Goal: Transaction & Acquisition: Purchase product/service

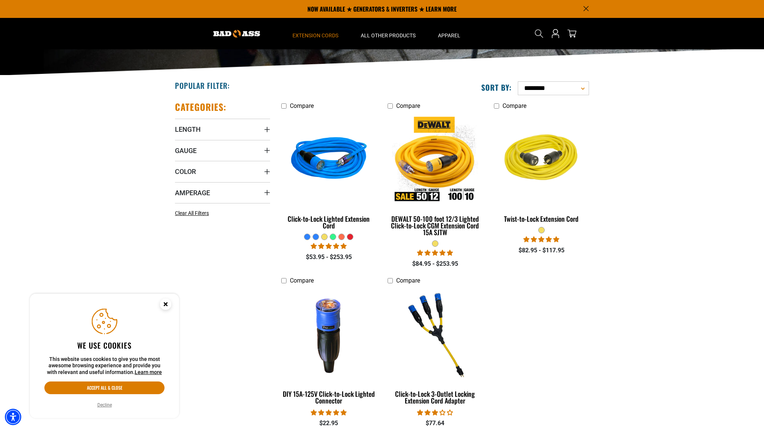
scroll to position [114, 0]
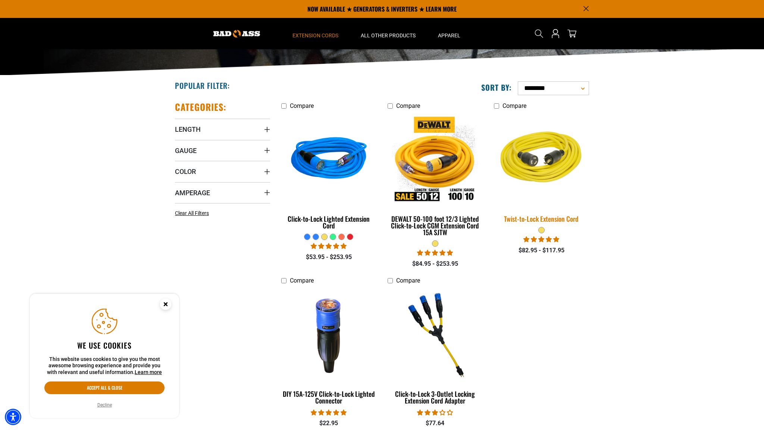
click at [553, 165] on img at bounding box center [541, 159] width 104 height 95
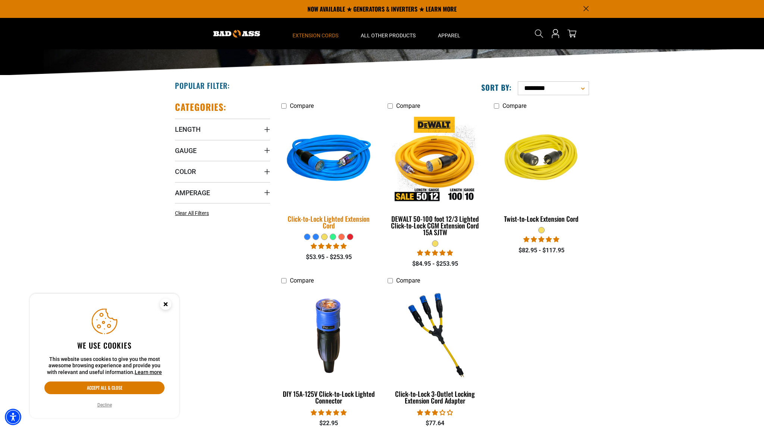
click at [329, 169] on img at bounding box center [329, 159] width 104 height 95
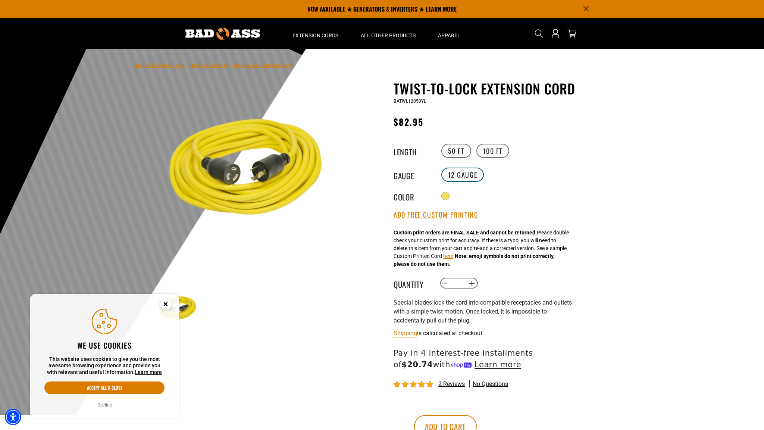
click at [459, 182] on label "12 Gauge" at bounding box center [462, 174] width 43 height 14
click at [463, 182] on label "12 Gauge" at bounding box center [462, 174] width 43 height 14
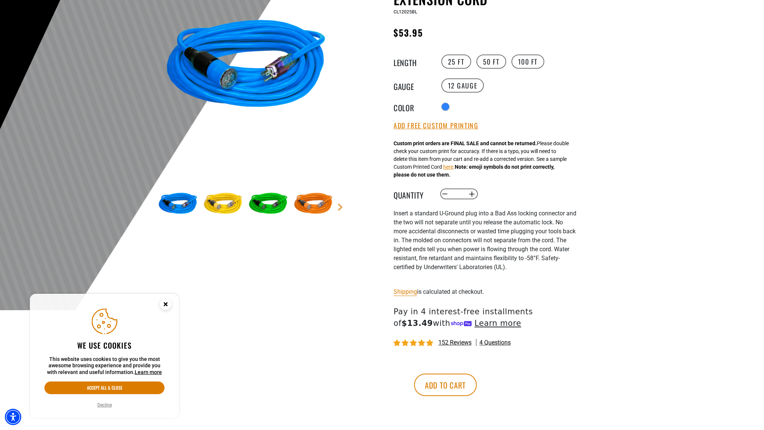
scroll to position [115, 0]
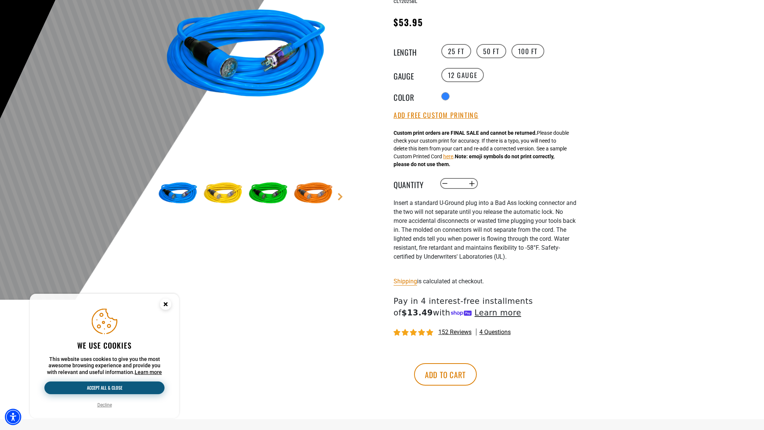
click at [131, 389] on button "Accept all & close" at bounding box center [104, 387] width 120 height 13
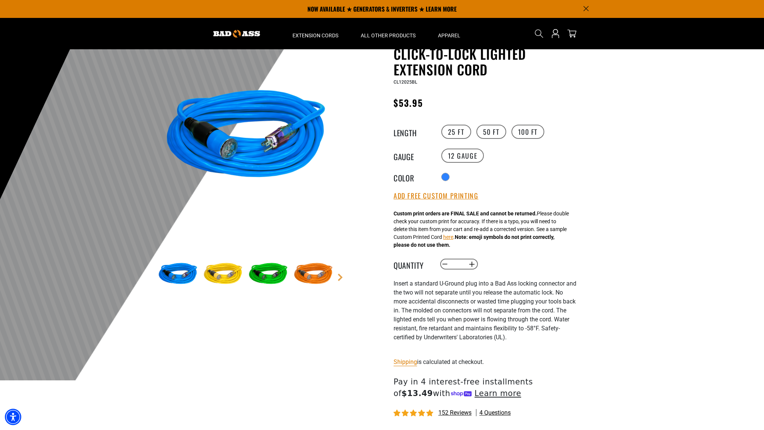
scroll to position [34, 0]
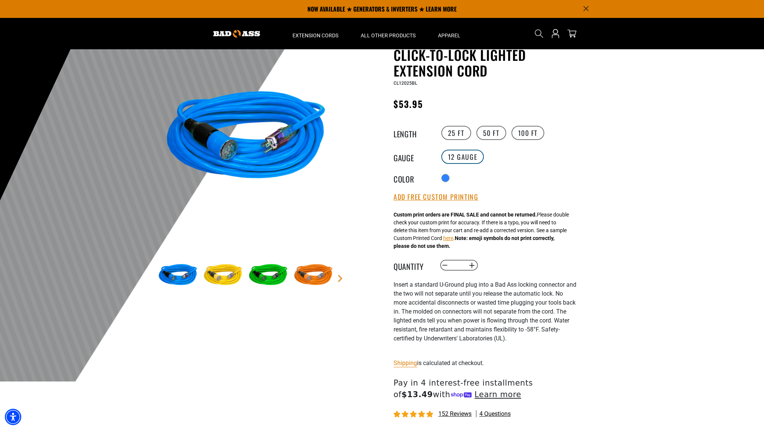
click at [464, 156] on label "12 Gauge" at bounding box center [462, 157] width 43 height 14
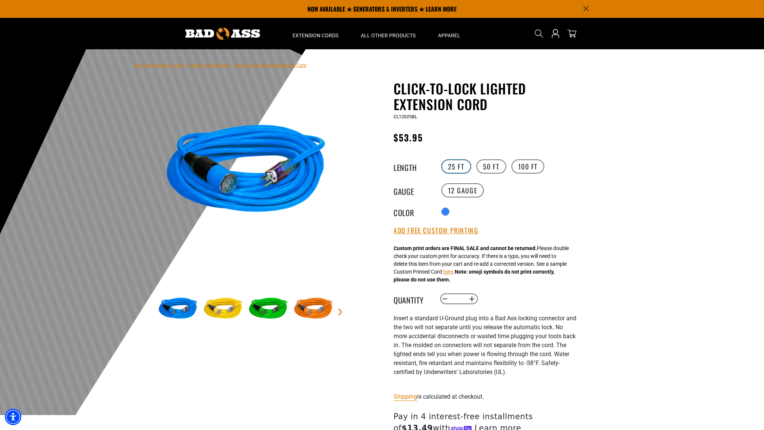
scroll to position [0, 0]
click at [538, 32] on icon "Search" at bounding box center [539, 34] width 10 height 10
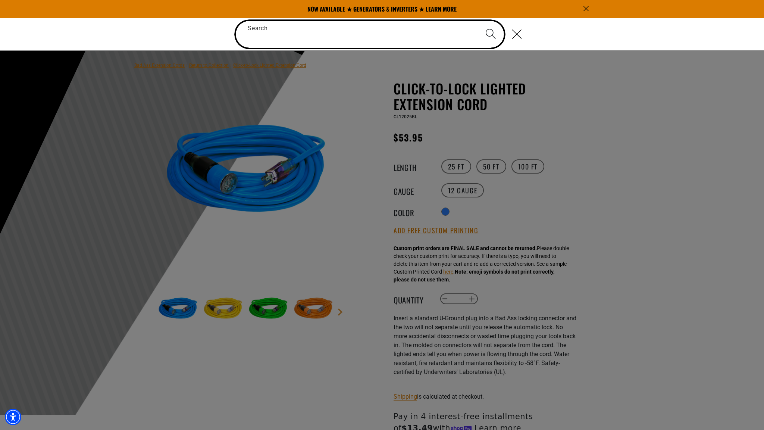
click at [335, 35] on input "Search" at bounding box center [370, 34] width 268 height 27
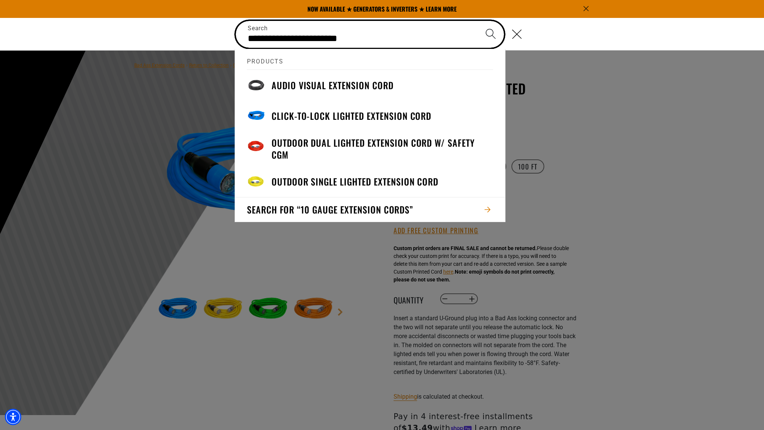
type input "**********"
click at [491, 34] on button "Search" at bounding box center [491, 34] width 26 height 26
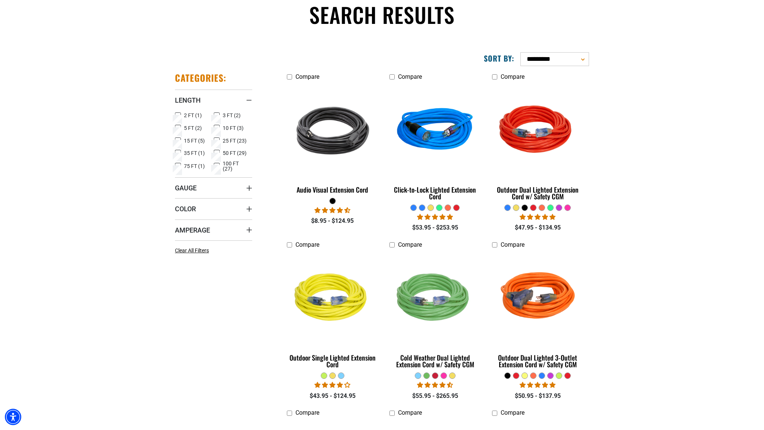
scroll to position [62, 0]
click at [216, 150] on icon at bounding box center [217, 153] width 6 height 10
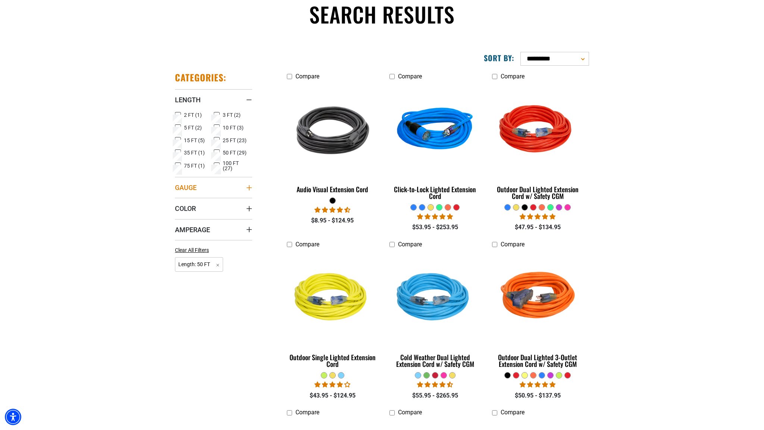
click at [196, 186] on span "Gauge" at bounding box center [186, 187] width 22 height 9
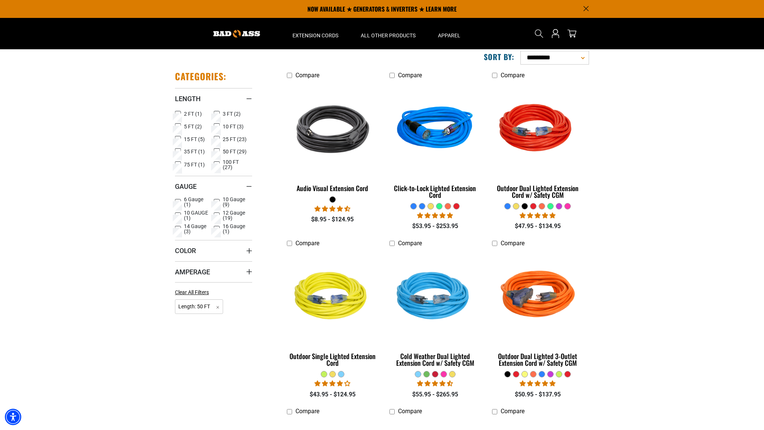
scroll to position [59, 0]
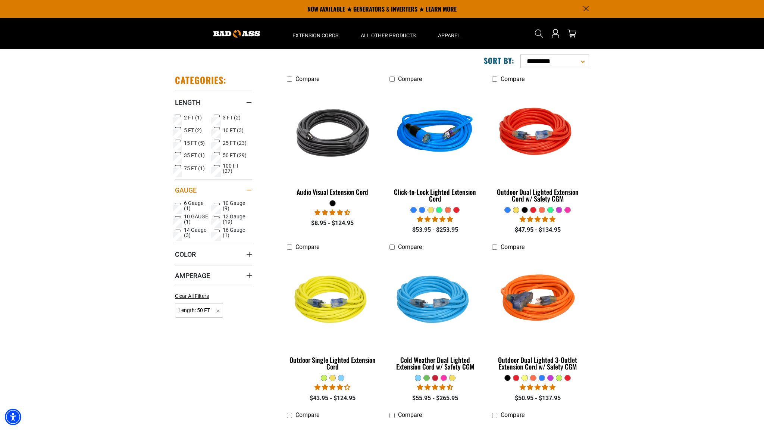
click at [218, 199] on summary "Gauge" at bounding box center [213, 189] width 77 height 21
click at [215, 189] on summary "Gauge" at bounding box center [213, 189] width 77 height 21
click at [224, 204] on span "10 Gauge (9)" at bounding box center [236, 205] width 27 height 10
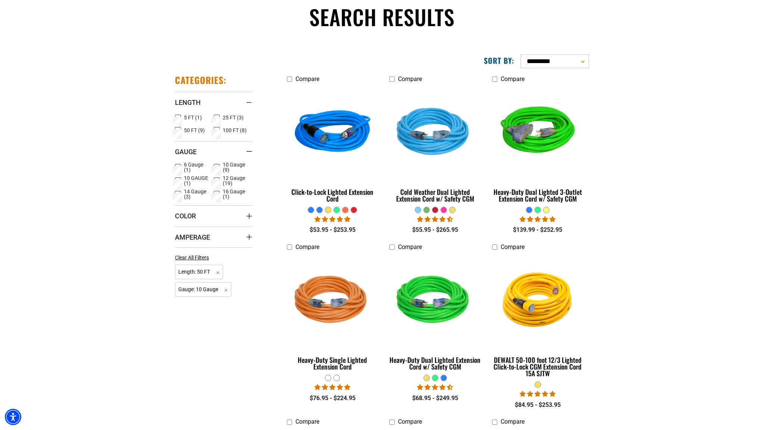
scroll to position [69, 0]
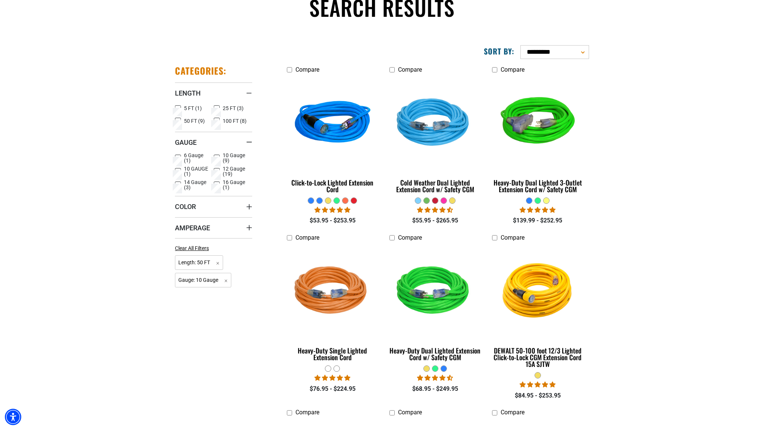
click at [192, 166] on span "10 GAUGE (1)" at bounding box center [197, 171] width 27 height 10
click at [195, 156] on span "6 Gauge (1)" at bounding box center [197, 158] width 27 height 10
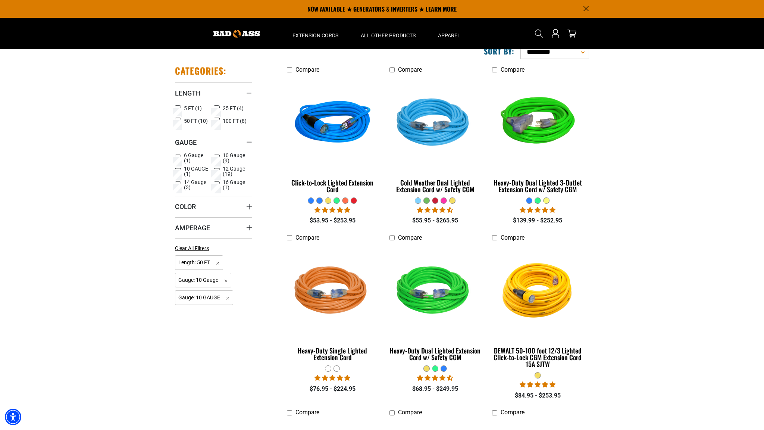
scroll to position [68, 0]
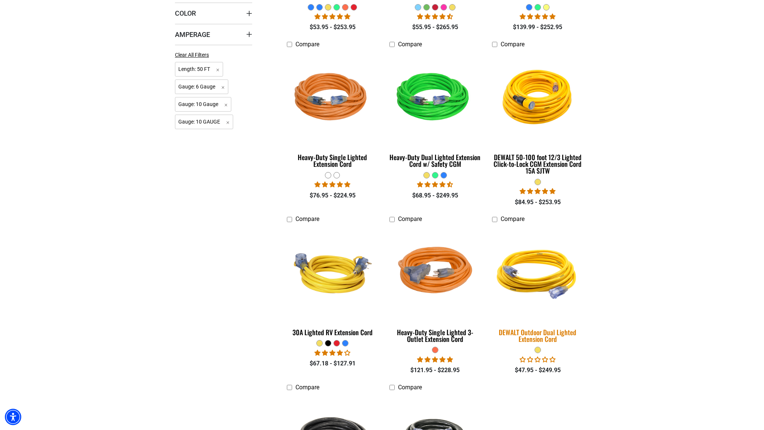
scroll to position [264, 0]
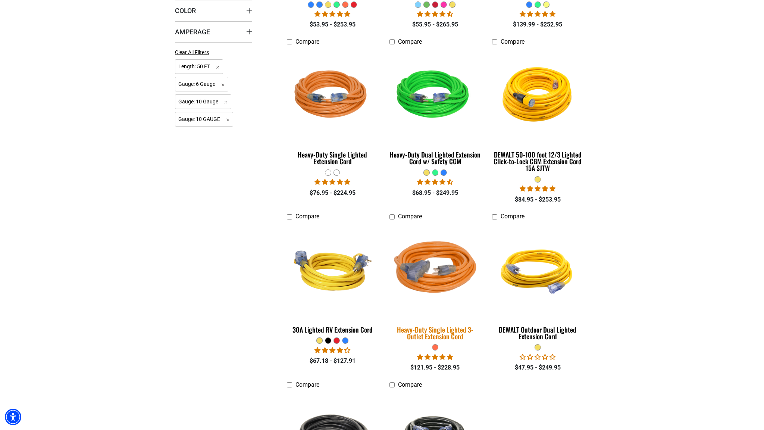
click at [441, 281] on img at bounding box center [435, 270] width 104 height 95
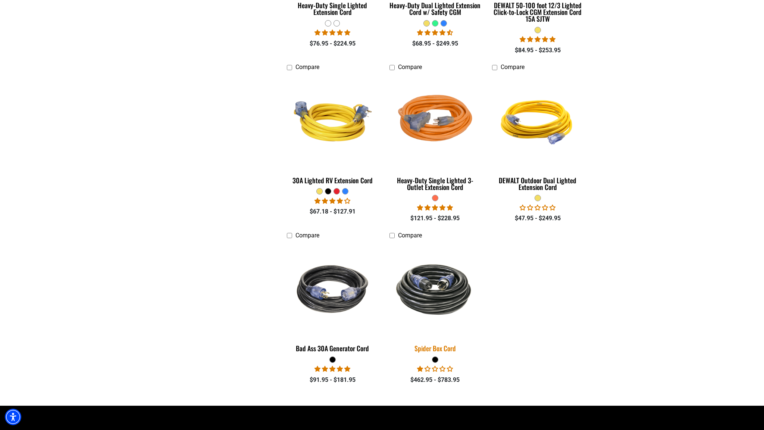
scroll to position [414, 0]
click at [447, 300] on img at bounding box center [435, 289] width 104 height 64
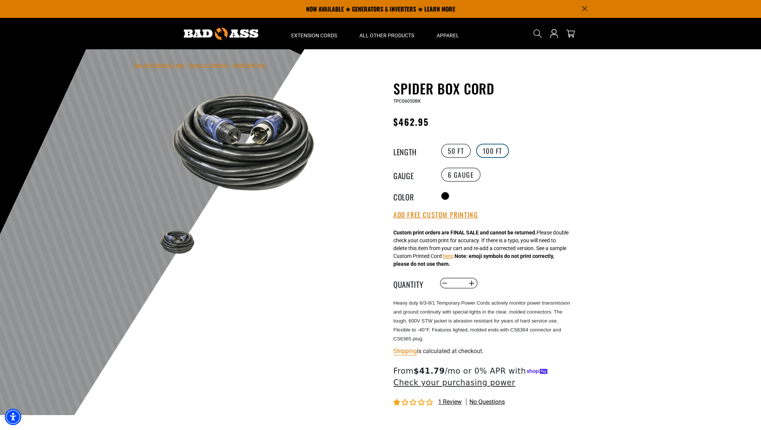
click at [492, 150] on label "100 FT" at bounding box center [492, 151] width 33 height 14
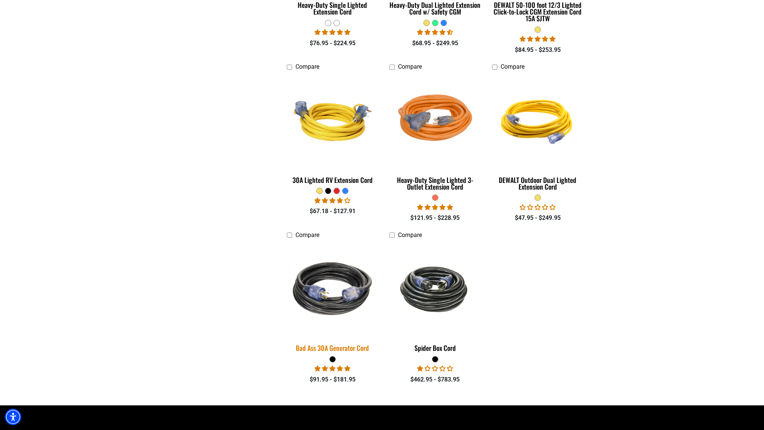
click at [320, 300] on img at bounding box center [333, 288] width 104 height 95
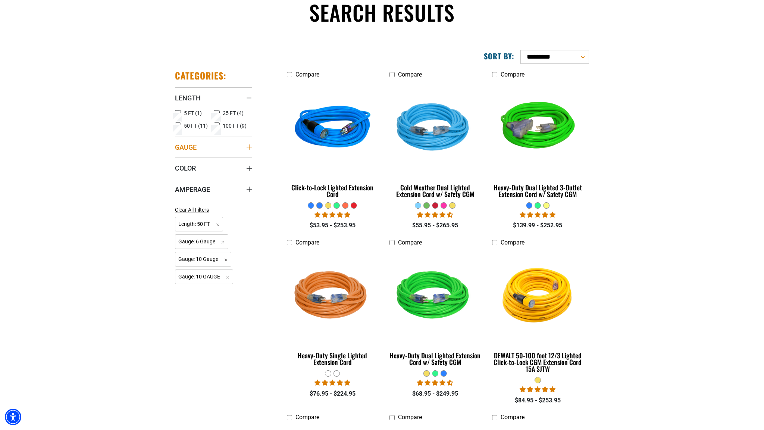
scroll to position [72, 0]
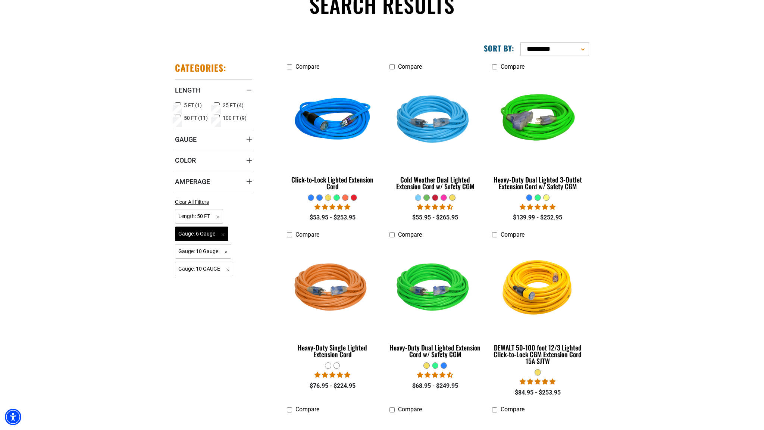
click at [223, 234] on span "Gauge: 6 Gauge Remove filter" at bounding box center [201, 233] width 53 height 15
click at [194, 137] on span "Gauge" at bounding box center [186, 139] width 22 height 9
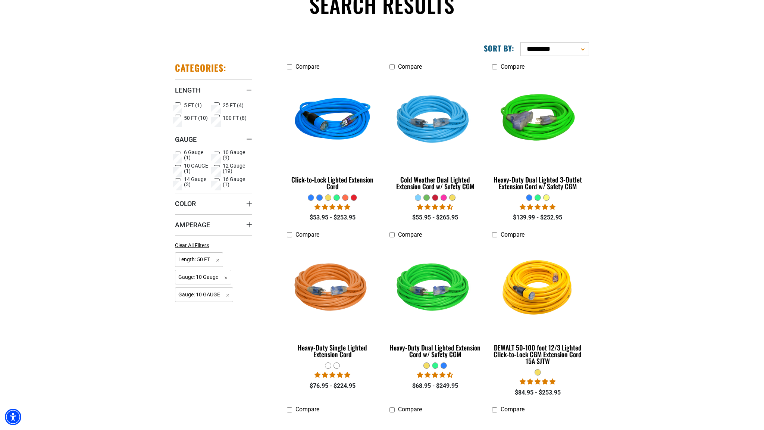
click at [179, 167] on icon at bounding box center [177, 168] width 3 height 2
click at [202, 222] on span "Amperage" at bounding box center [192, 224] width 35 height 9
click at [218, 237] on icon at bounding box center [217, 240] width 6 height 10
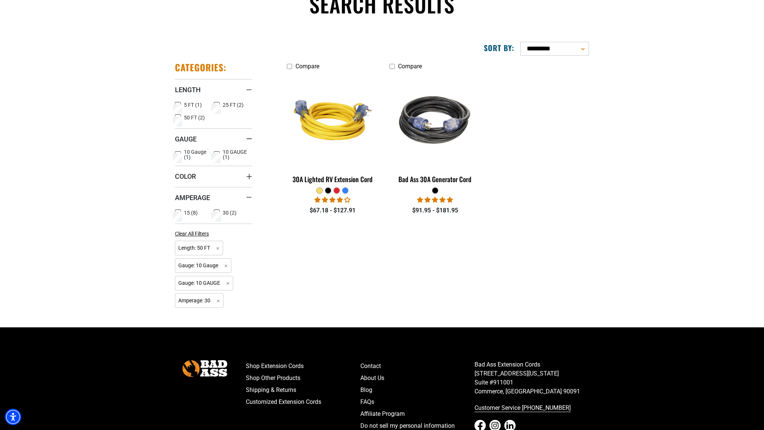
click at [216, 211] on icon at bounding box center [216, 213] width 4 height 4
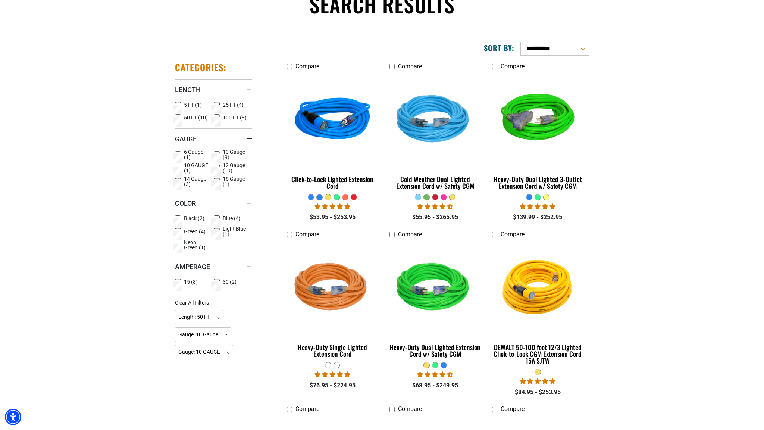
click at [177, 278] on icon at bounding box center [178, 282] width 6 height 10
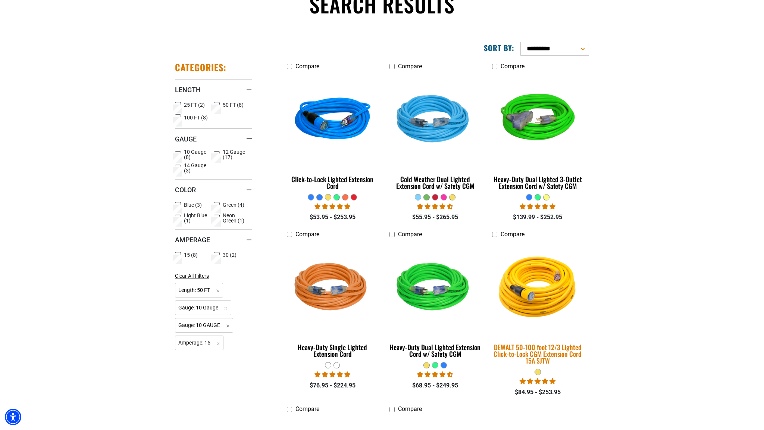
click at [533, 298] on img at bounding box center [537, 287] width 104 height 95
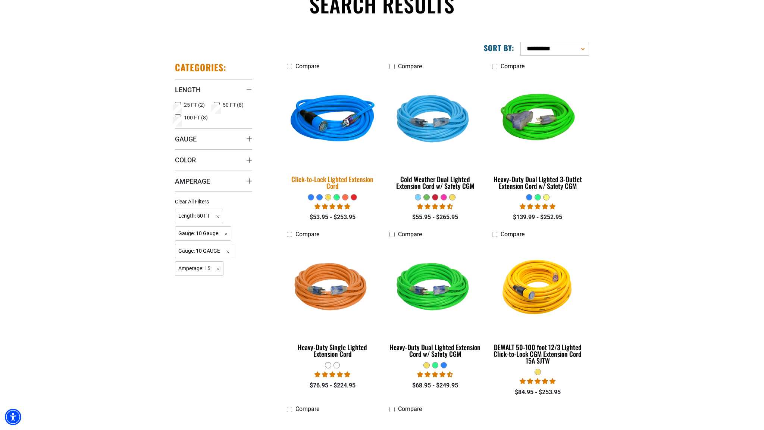
click at [337, 124] on img at bounding box center [333, 119] width 104 height 95
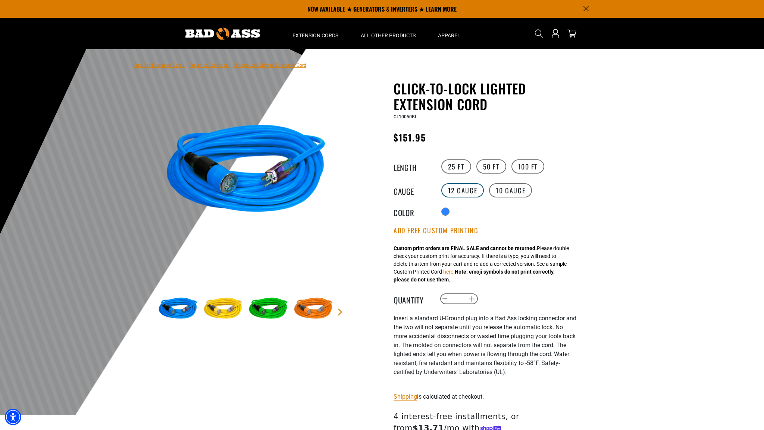
click at [459, 192] on label "12 Gauge" at bounding box center [462, 190] width 43 height 14
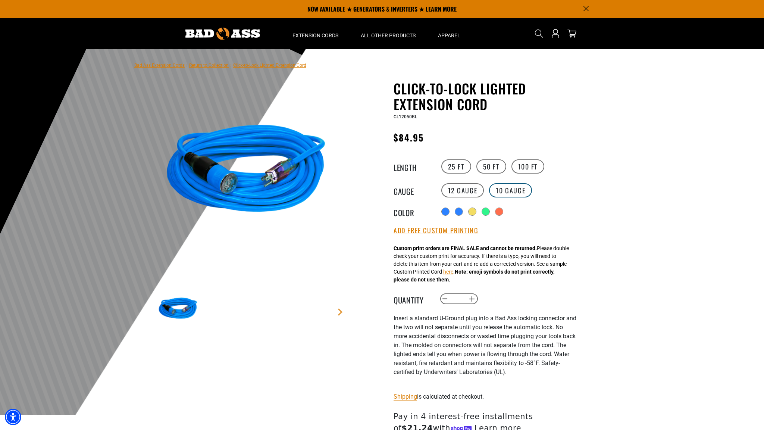
click at [515, 190] on label "10 Gauge" at bounding box center [510, 190] width 43 height 14
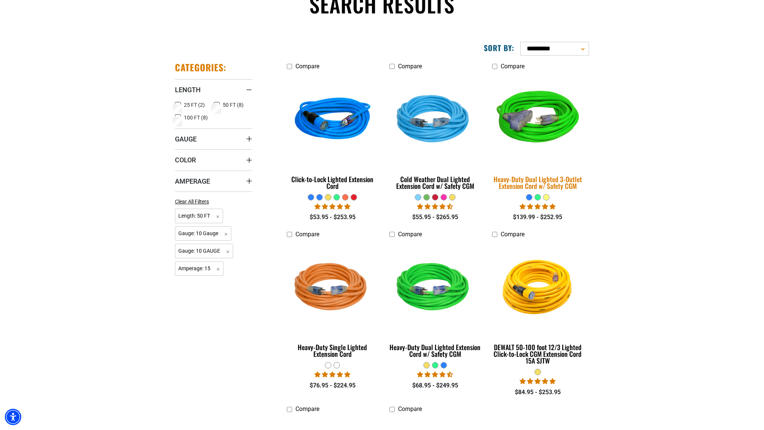
click at [537, 131] on img at bounding box center [537, 119] width 104 height 95
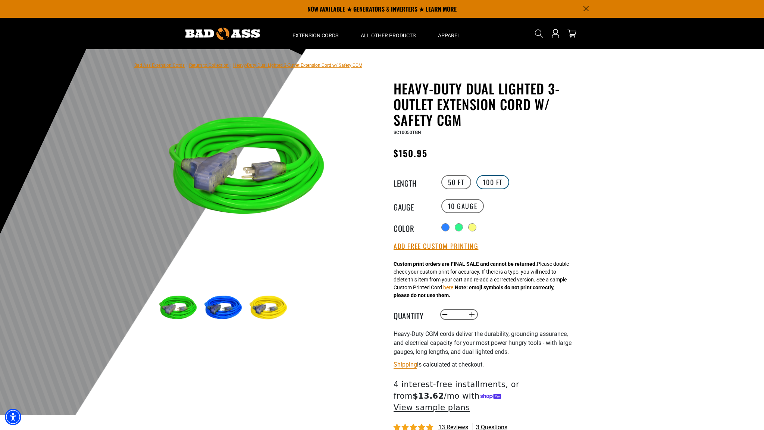
click at [492, 179] on label "100 FT" at bounding box center [492, 182] width 33 height 14
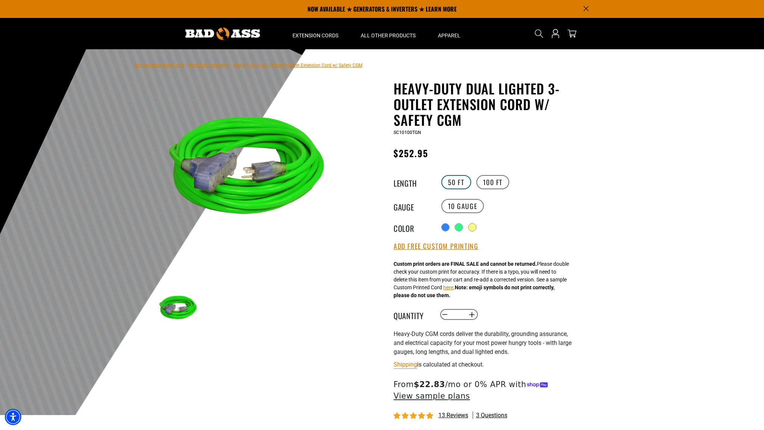
click at [455, 179] on label "50 FT" at bounding box center [456, 182] width 30 height 14
click at [493, 181] on label "100 FT" at bounding box center [492, 182] width 33 height 14
click at [452, 180] on label "50 FT" at bounding box center [456, 182] width 30 height 14
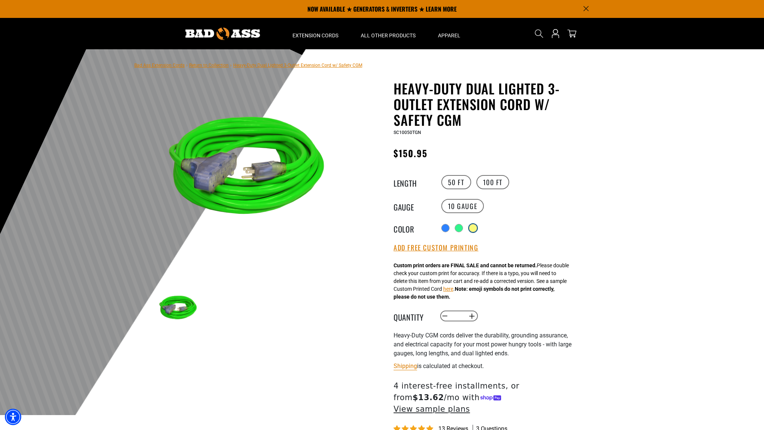
click at [473, 227] on div at bounding box center [472, 227] width 7 height 7
